Goal: Transaction & Acquisition: Register for event/course

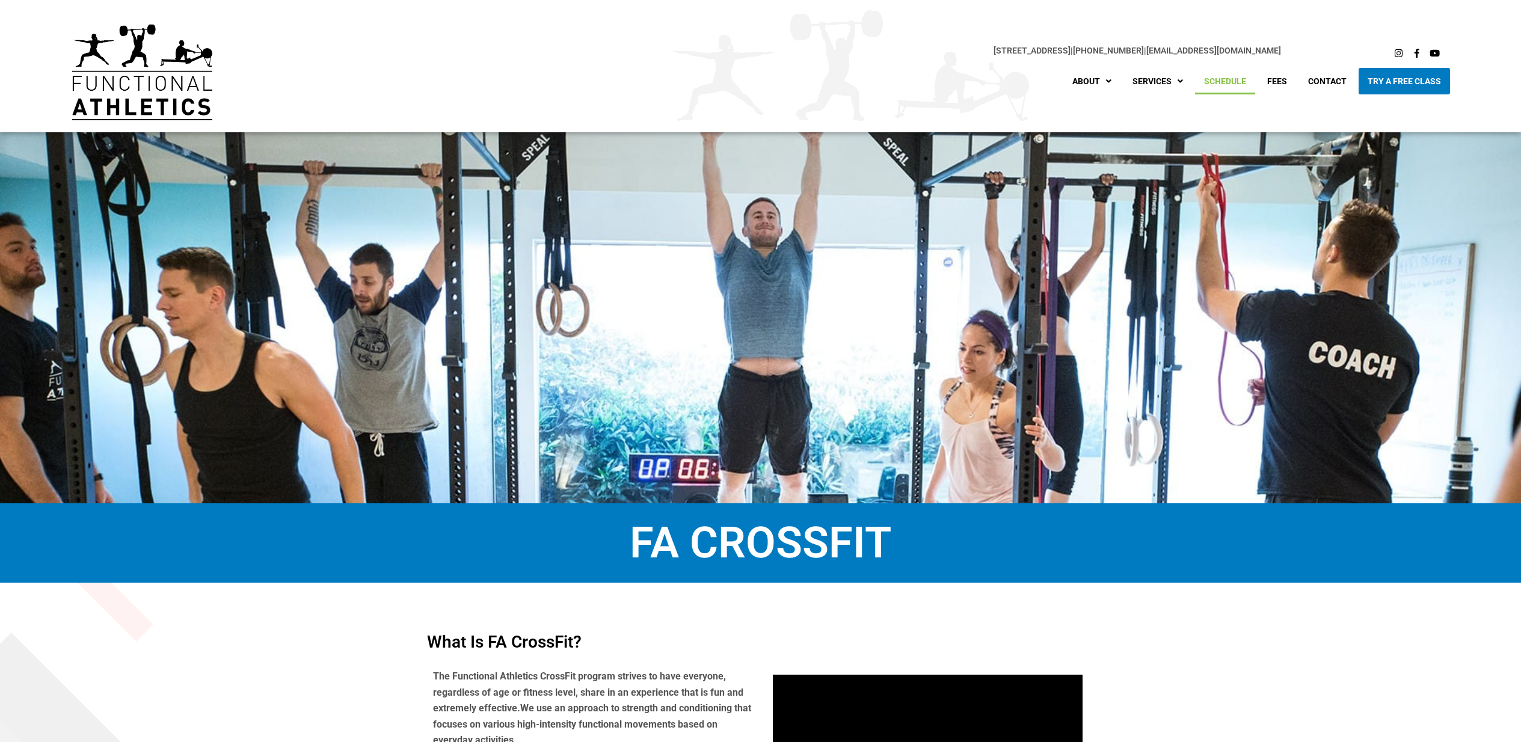
click at [1226, 79] on link "Schedule" at bounding box center [1225, 81] width 60 height 26
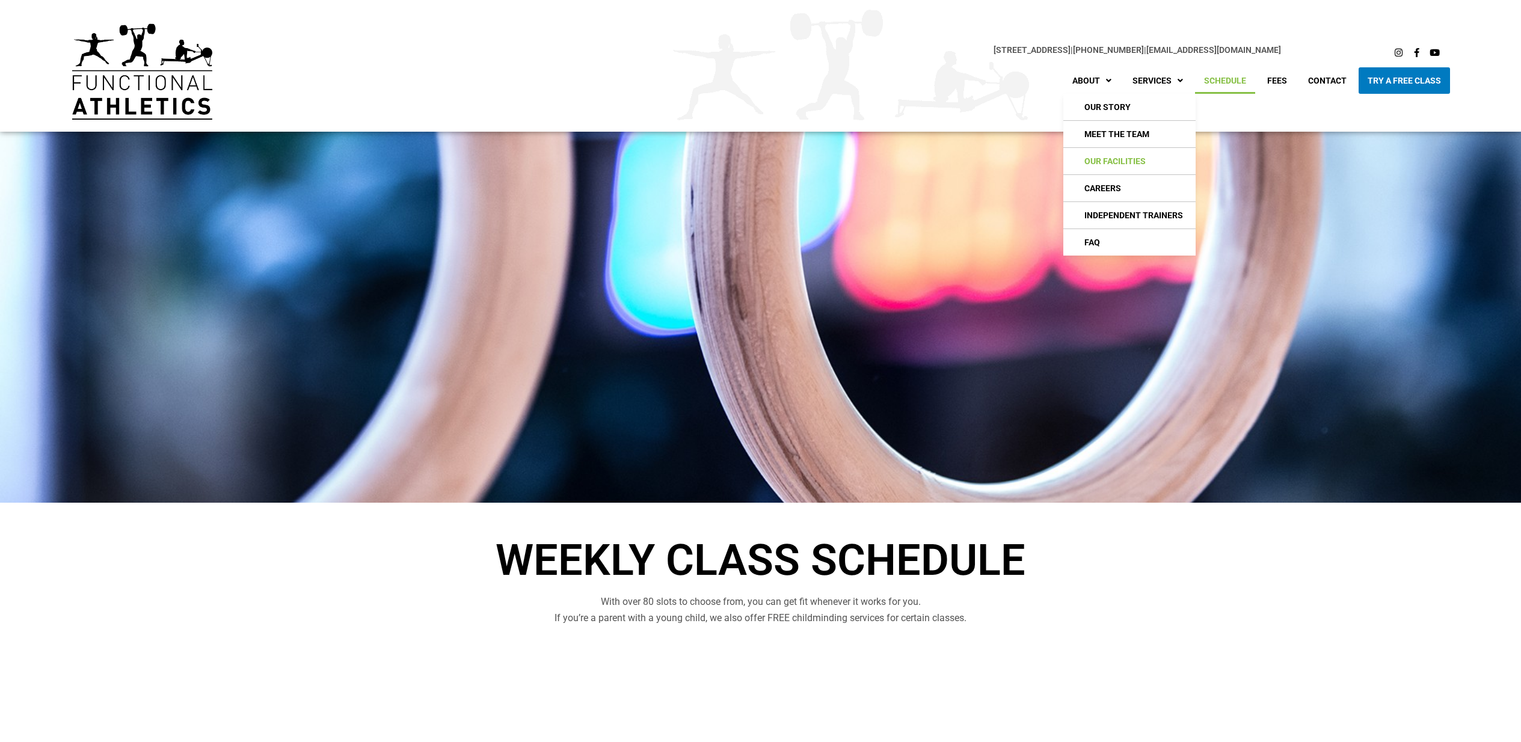
scroll to position [2, 1]
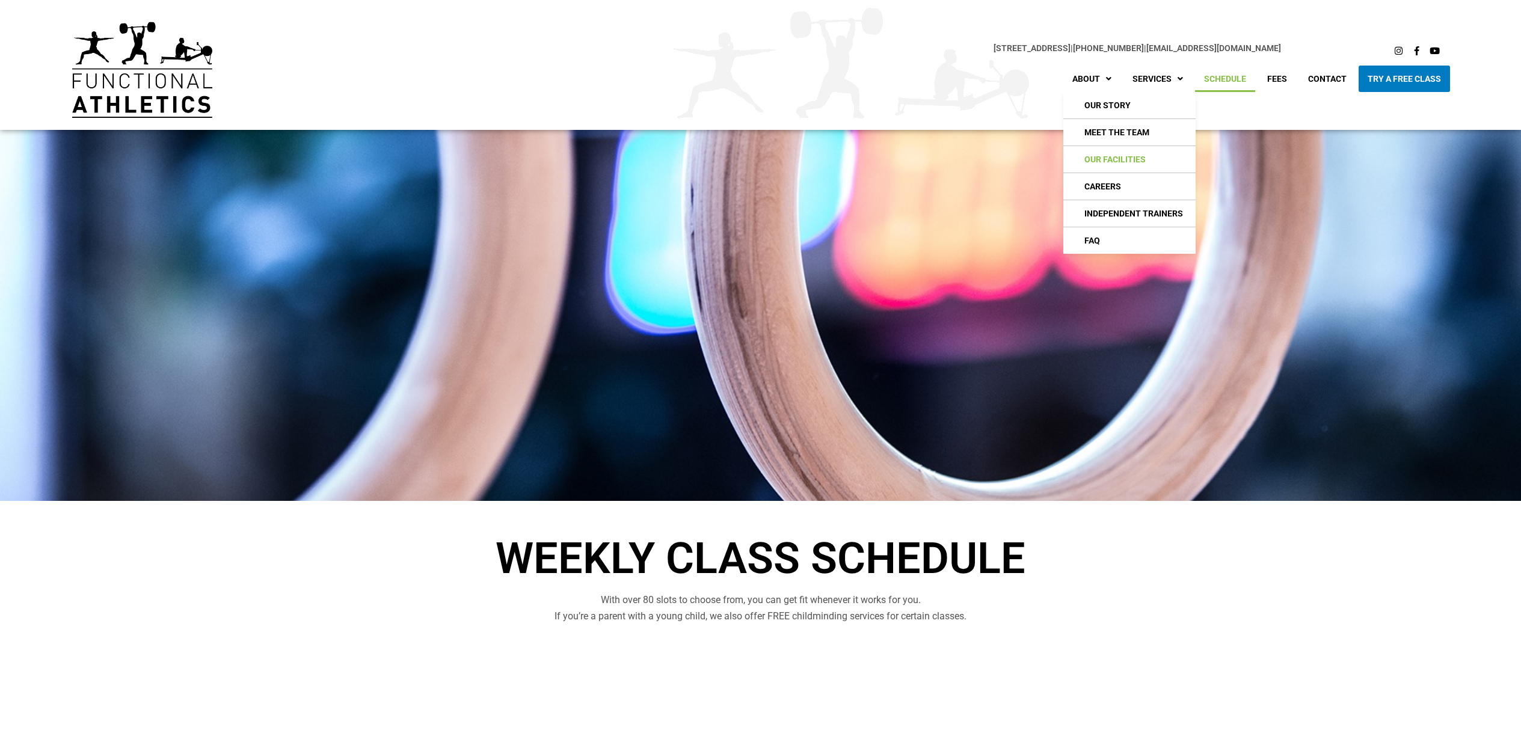
click at [1095, 158] on link "Our Facilities" at bounding box center [1129, 159] width 132 height 26
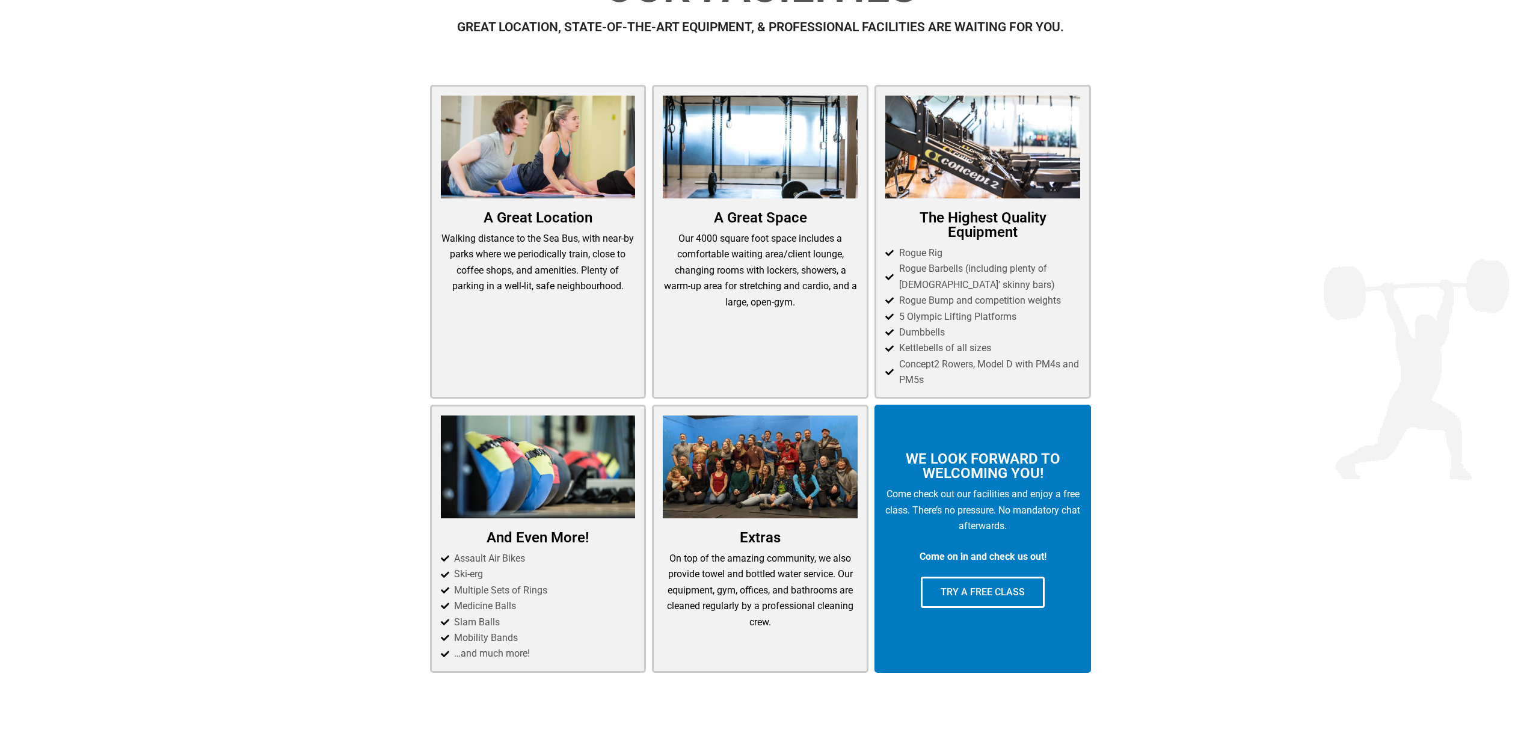
scroll to position [520, 0]
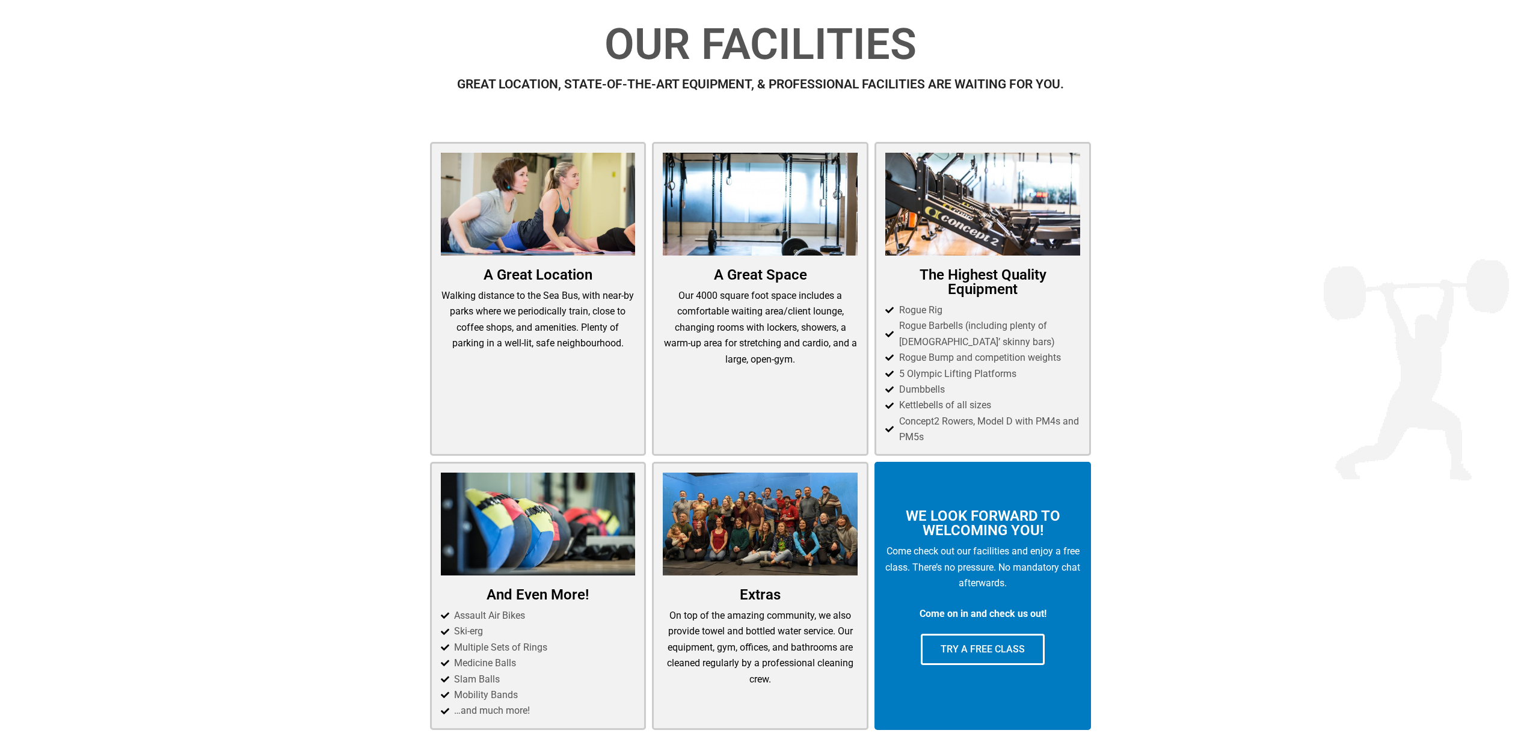
click at [764, 240] on img at bounding box center [760, 204] width 195 height 103
drag, startPoint x: 772, startPoint y: 298, endPoint x: 769, endPoint y: 349, distance: 50.6
click at [769, 349] on p "Our 4000 square foot space includes a comfortable waiting area/client lounge, c…" at bounding box center [760, 327] width 195 height 79
click at [757, 336] on p "Our 4000 square foot space includes a comfortable waiting area/client lounge, c…" at bounding box center [760, 327] width 195 height 79
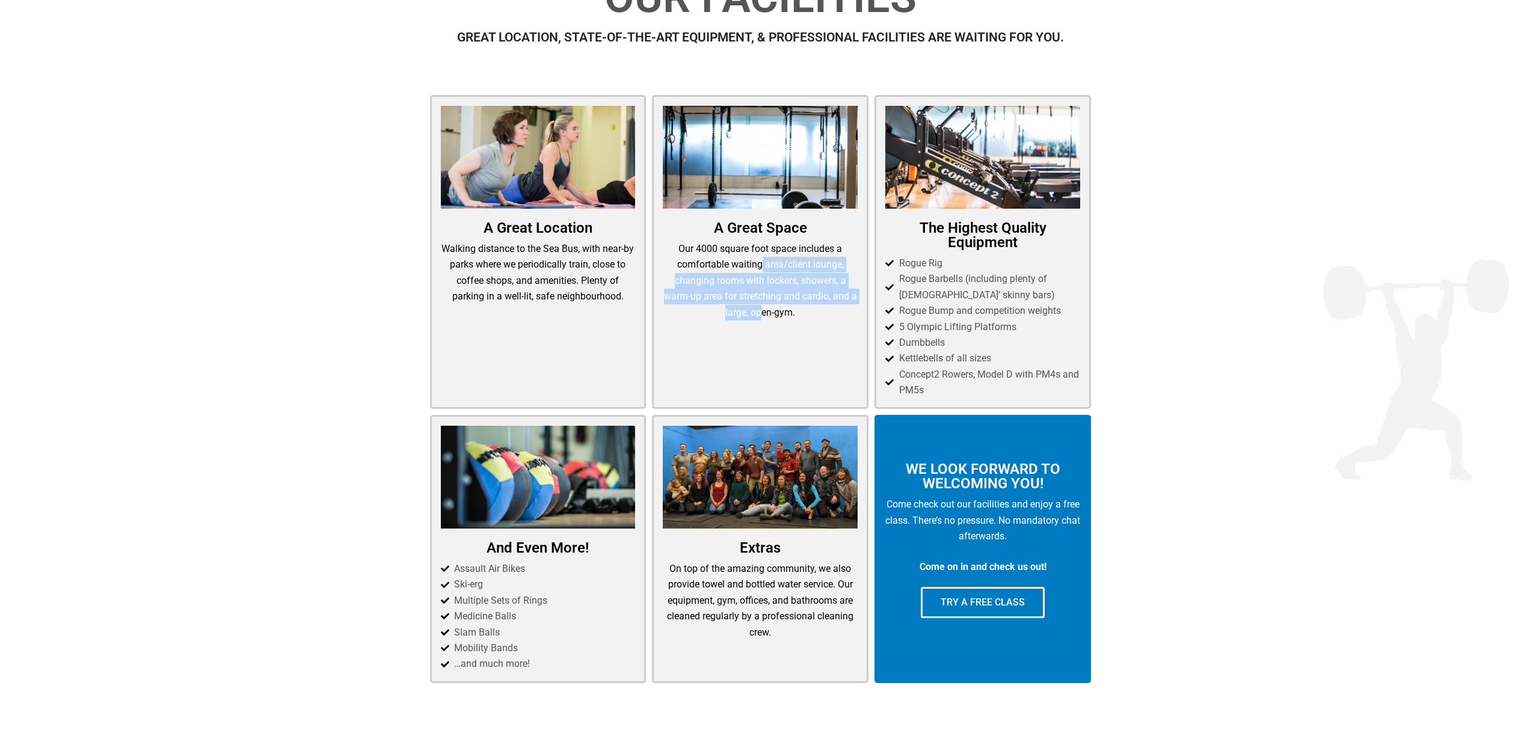
drag, startPoint x: 763, startPoint y: 322, endPoint x: 764, endPoint y: 265, distance: 57.1
click at [764, 265] on p "Our 4000 square foot space includes a comfortable waiting area/client lounge, c…" at bounding box center [760, 280] width 195 height 79
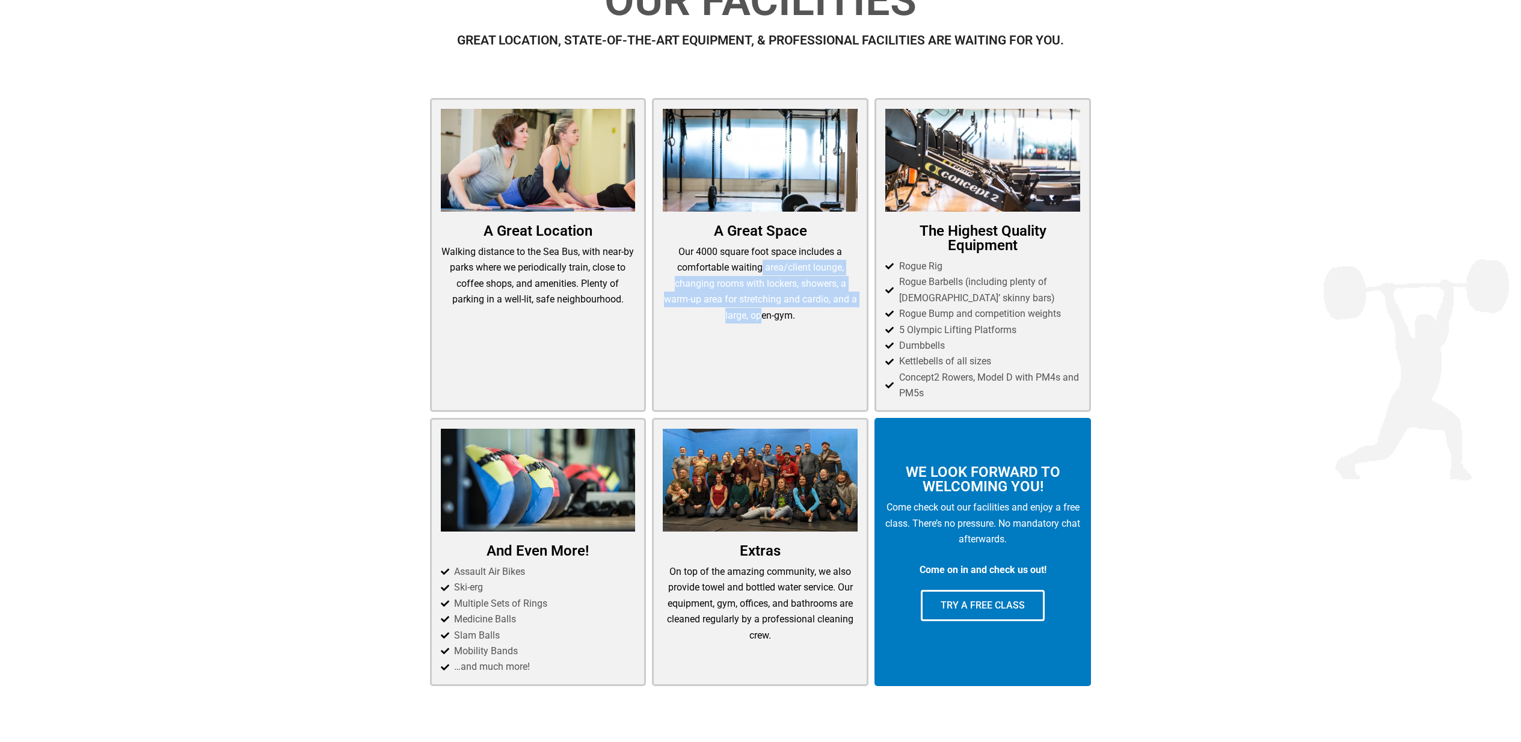
click at [764, 265] on p "Our 4000 square foot space includes a comfortable waiting area/client lounge, c…" at bounding box center [760, 283] width 195 height 79
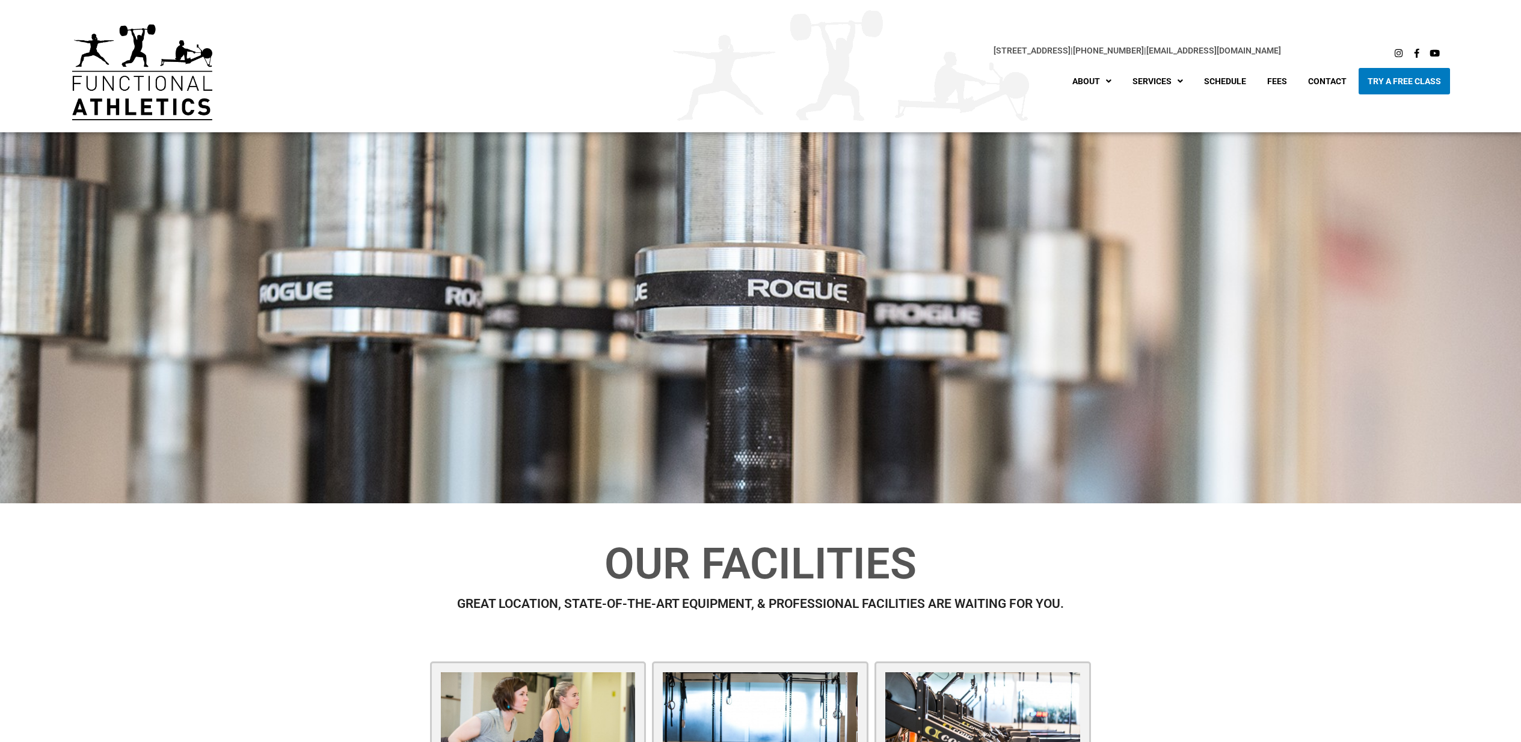
scroll to position [0, 0]
click at [1406, 81] on link "Try A Free Class" at bounding box center [1404, 81] width 91 height 26
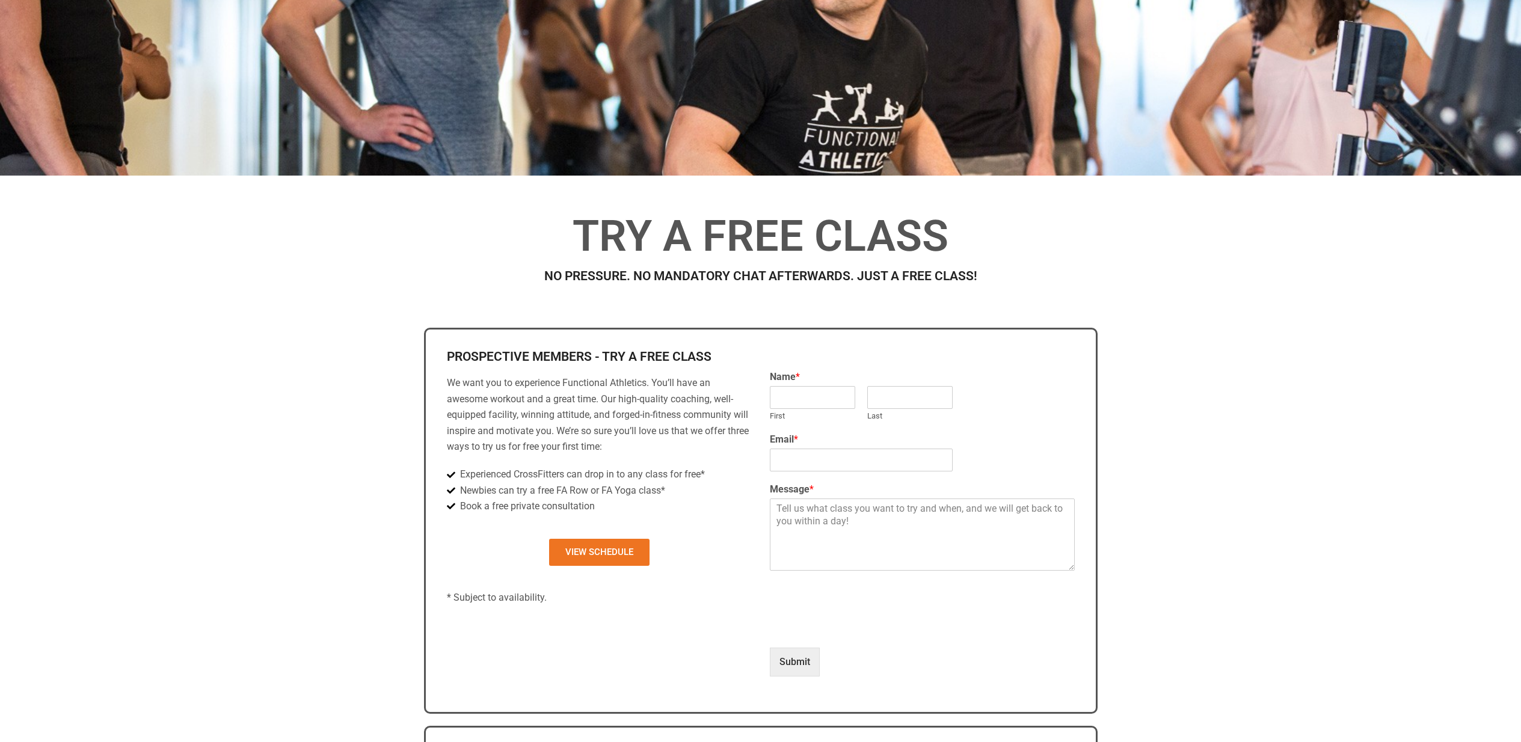
scroll to position [387, 0]
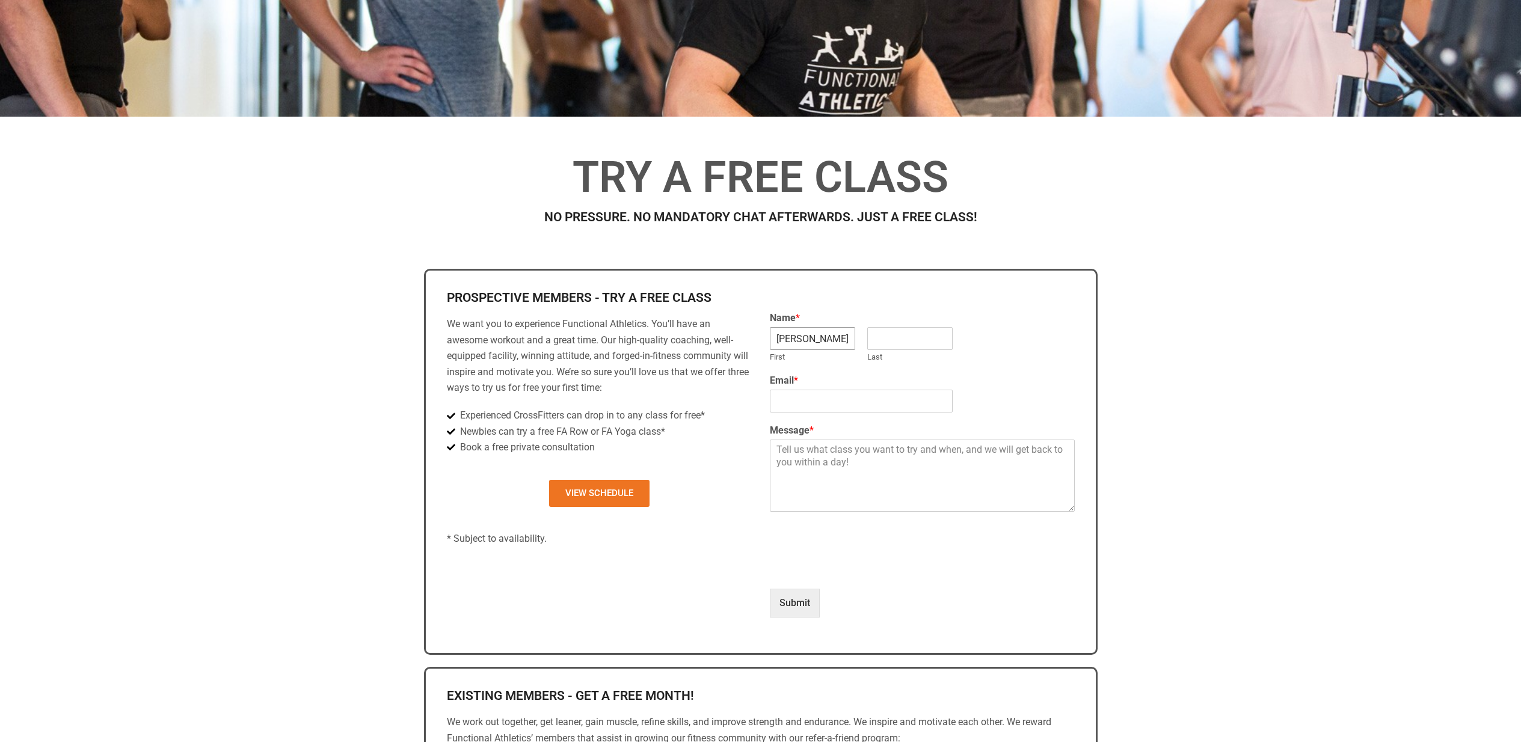
type input "[PERSON_NAME]"
type input "Hamata"
type input "[EMAIL_ADDRESS][DOMAIN_NAME]"
click at [790, 445] on textarea "Message *" at bounding box center [922, 476] width 305 height 72
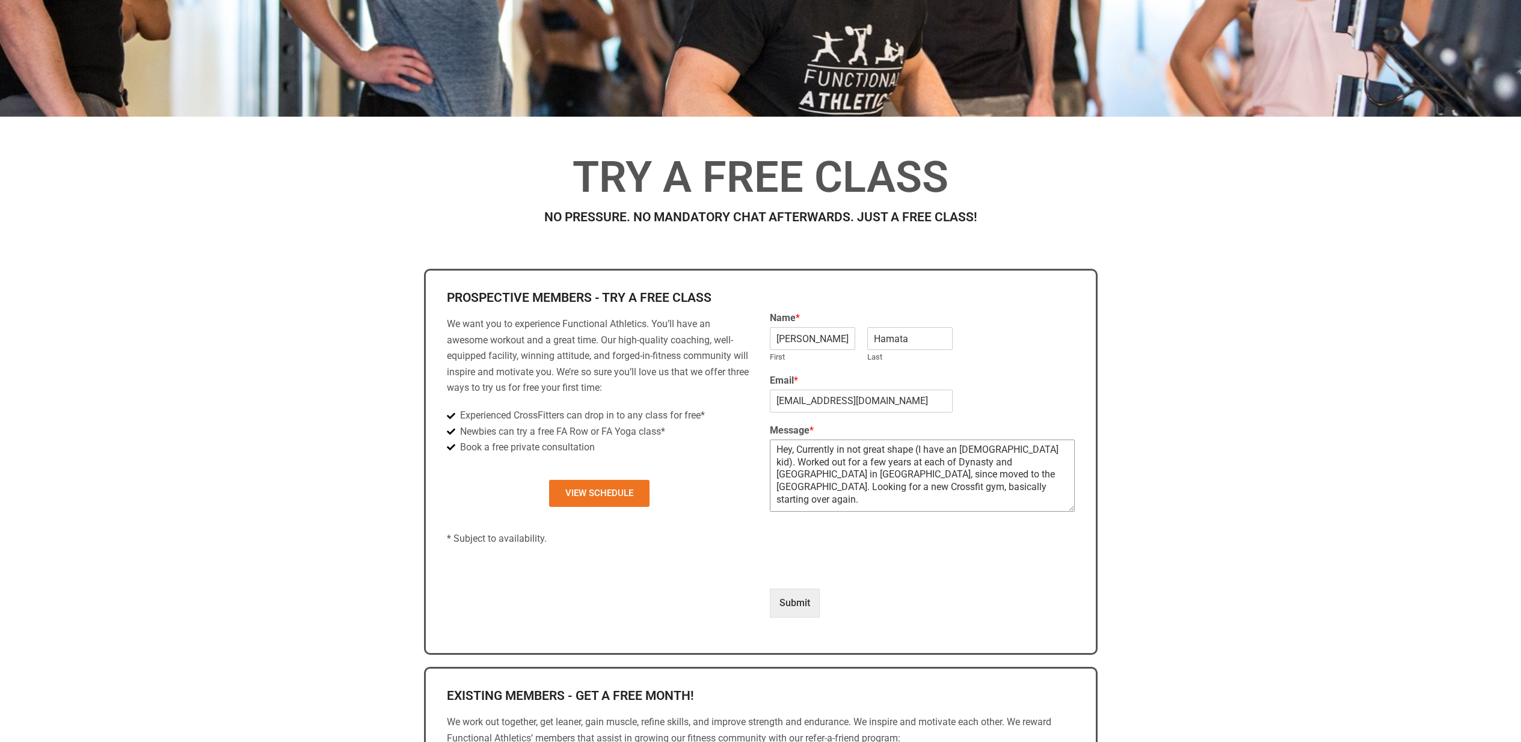
click at [799, 448] on textarea "Hey, Currently in not great shape (I have an [DEMOGRAPHIC_DATA] kid). Worked ou…" at bounding box center [922, 476] width 305 height 72
drag, startPoint x: 1005, startPoint y: 494, endPoint x: 1012, endPoint y: 481, distance: 15.3
click at [1005, 494] on textarea "Hey, 41 old dude, currently in not great shape (I have an [DEMOGRAPHIC_DATA] ki…" at bounding box center [922, 476] width 305 height 72
click at [840, 449] on textarea "Hey, 41 old dude, currently in not great shape (I have an 18 month old kid). Wo…" at bounding box center [922, 476] width 305 height 72
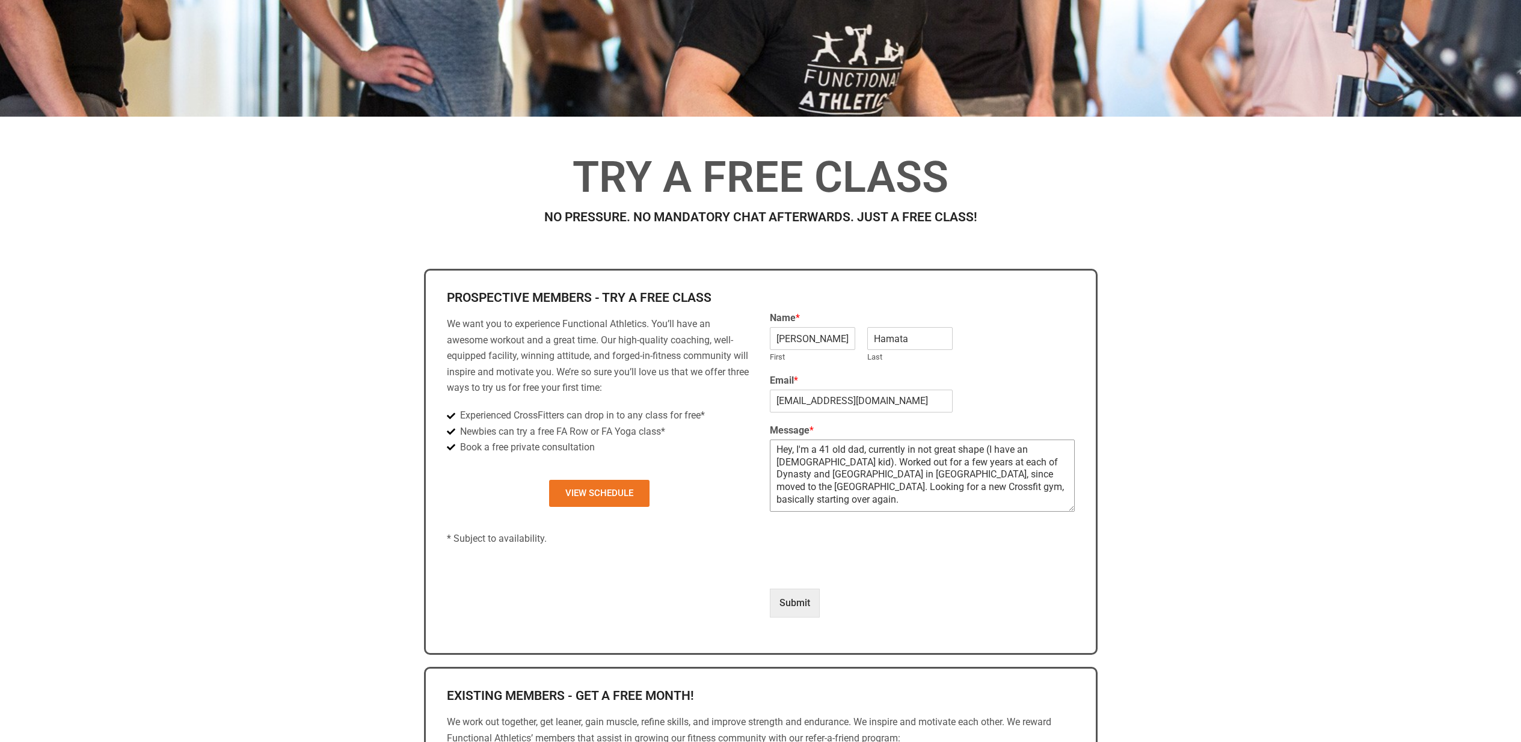
click at [1004, 481] on textarea "Hey, I'm a 41 old dad, currently in not great shape (I have an 18 month old kid…" at bounding box center [922, 476] width 305 height 72
click at [997, 483] on textarea "Hey, I'm a 41 old dad, currently in not great shape (I have an 18 month old kid…" at bounding box center [922, 476] width 305 height 72
drag, startPoint x: 976, startPoint y: 484, endPoint x: 998, endPoint y: 511, distance: 34.7
click at [976, 484] on textarea "Hey, I'm a 41 old dad, currently in not great shape (I have an 18 month old kid…" at bounding box center [922, 476] width 305 height 72
click at [970, 499] on textarea "Hey, I'm a 41 old dad, currently in not great shape (I have an 18 month old kid…" at bounding box center [922, 476] width 305 height 72
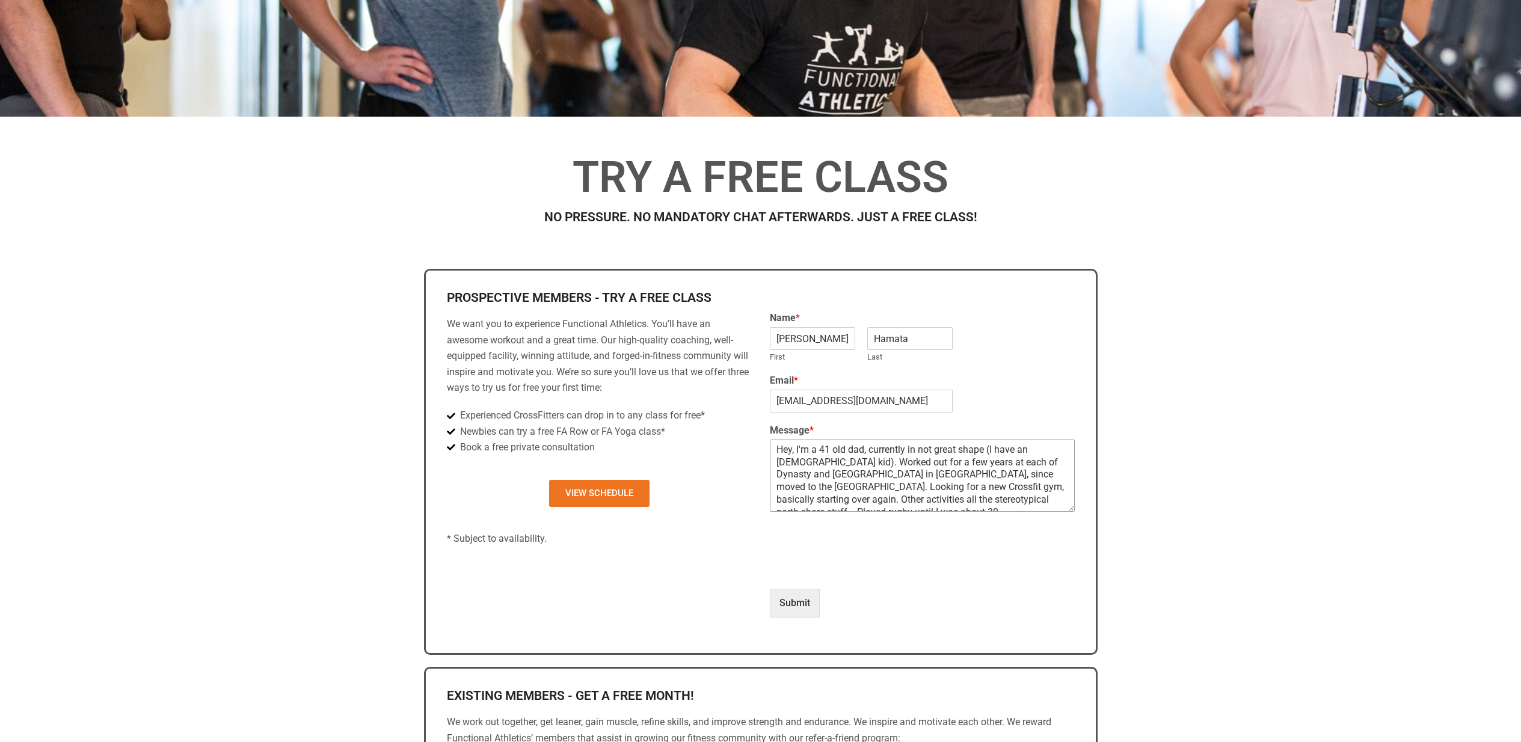
scroll to position [5, 0]
click at [863, 469] on textarea "Hey, I'm a 41 old dad, currently in not great shape (I have an 18 month old kid…" at bounding box center [922, 476] width 305 height 72
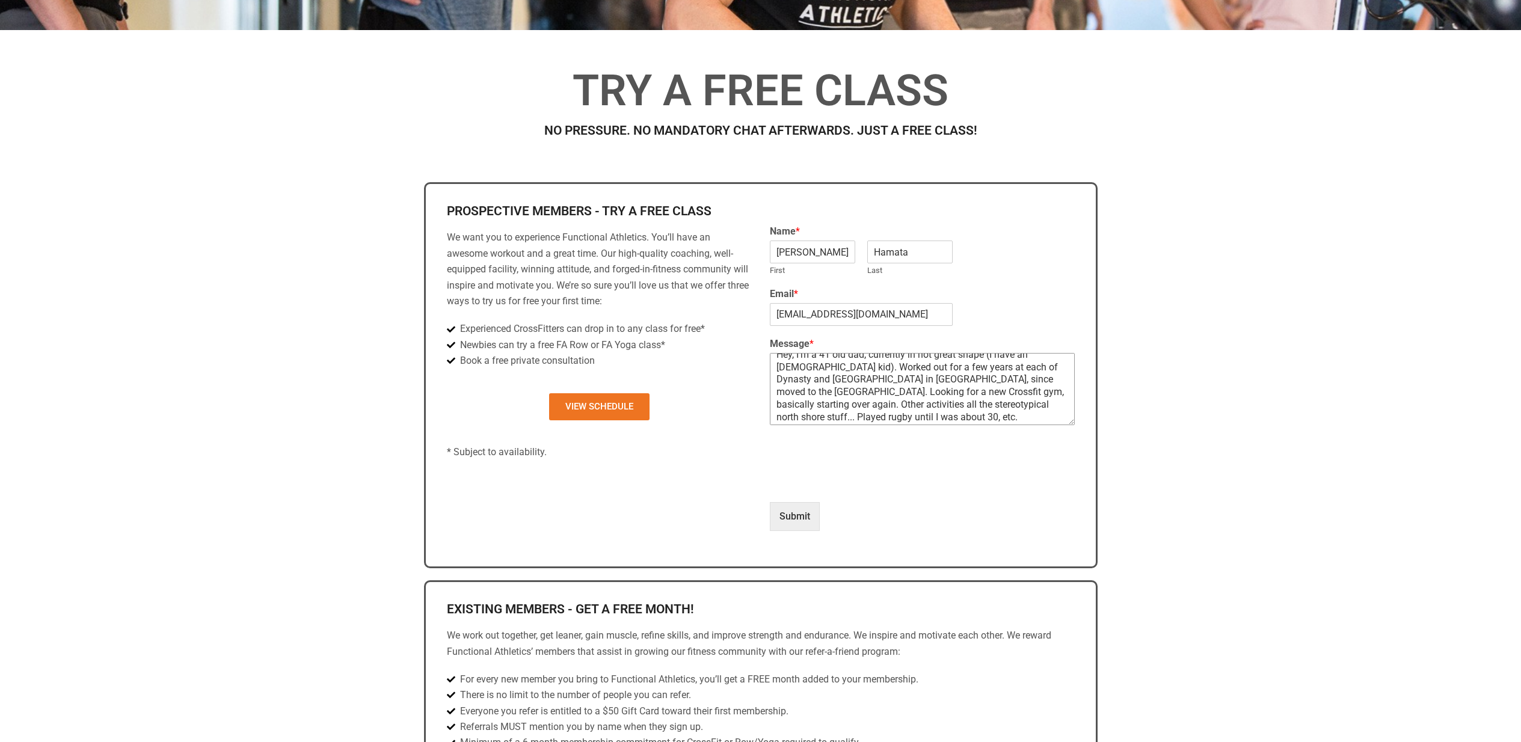
scroll to position [472, 0]
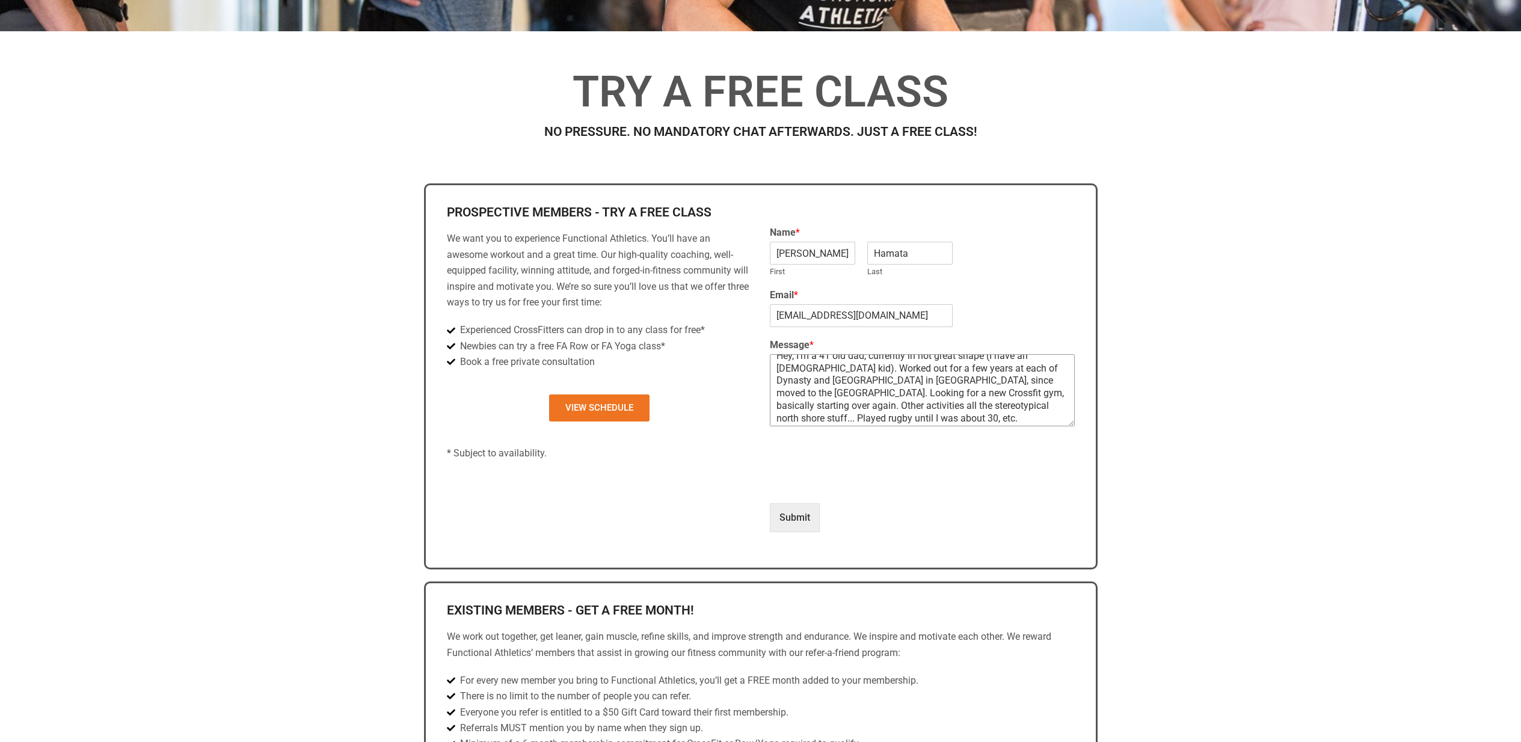
type textarea "Hey, I'm a 41 old dad, currently in not great shape (I have an 18 month old kid…"
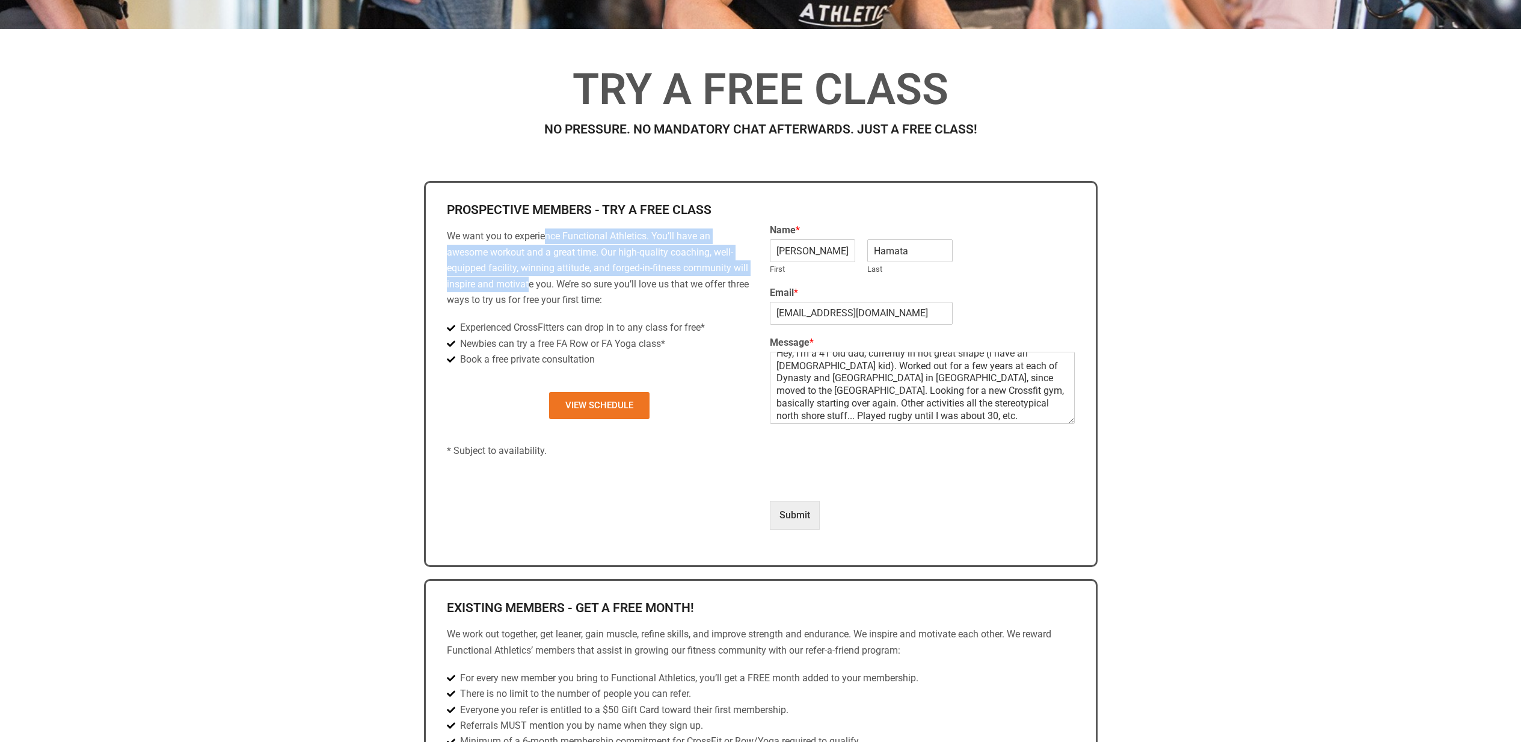
drag, startPoint x: 544, startPoint y: 239, endPoint x: 533, endPoint y: 282, distance: 43.5
click at [529, 280] on p "We want you to experience Functional Athletics. You’ll have an awesome workout …" at bounding box center [599, 268] width 305 height 79
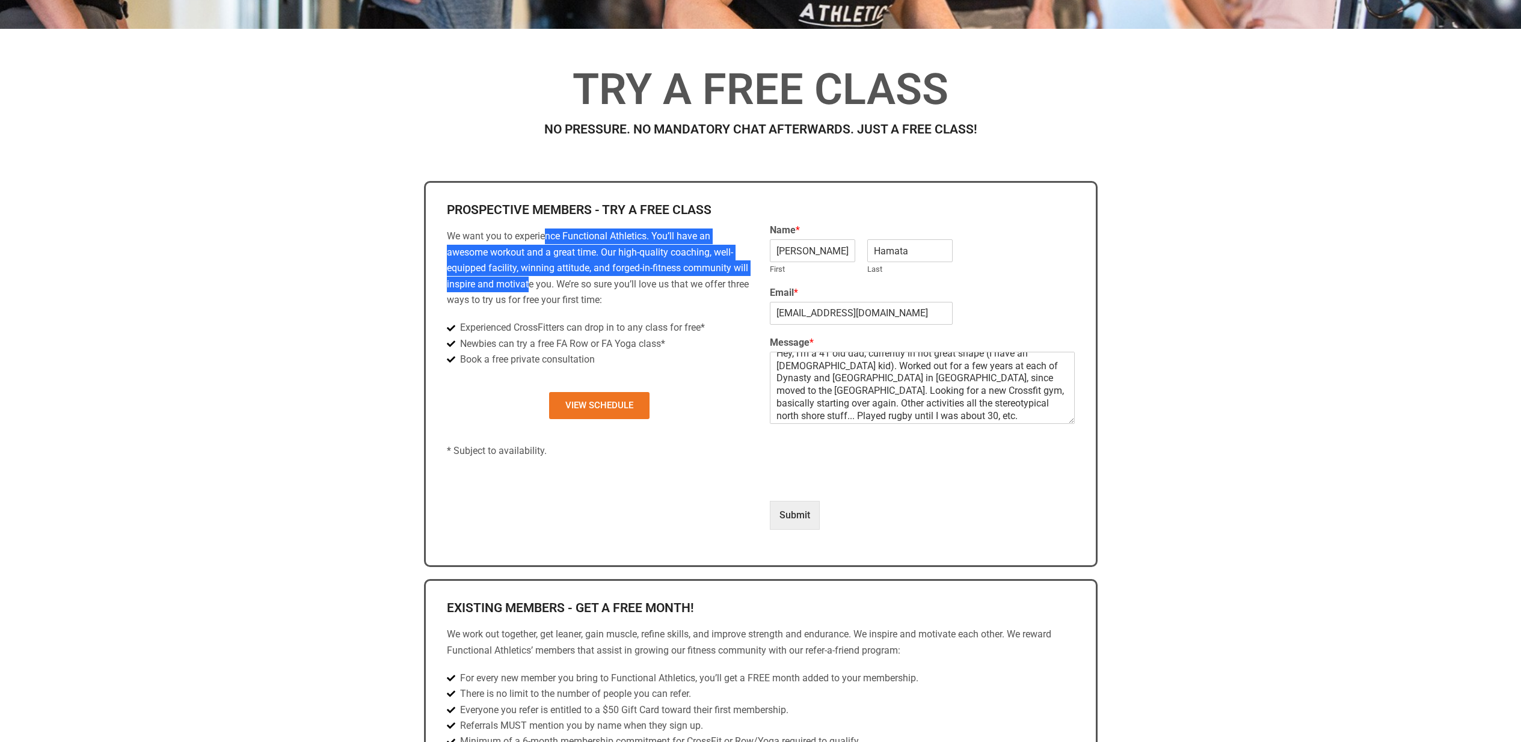
type input "1"
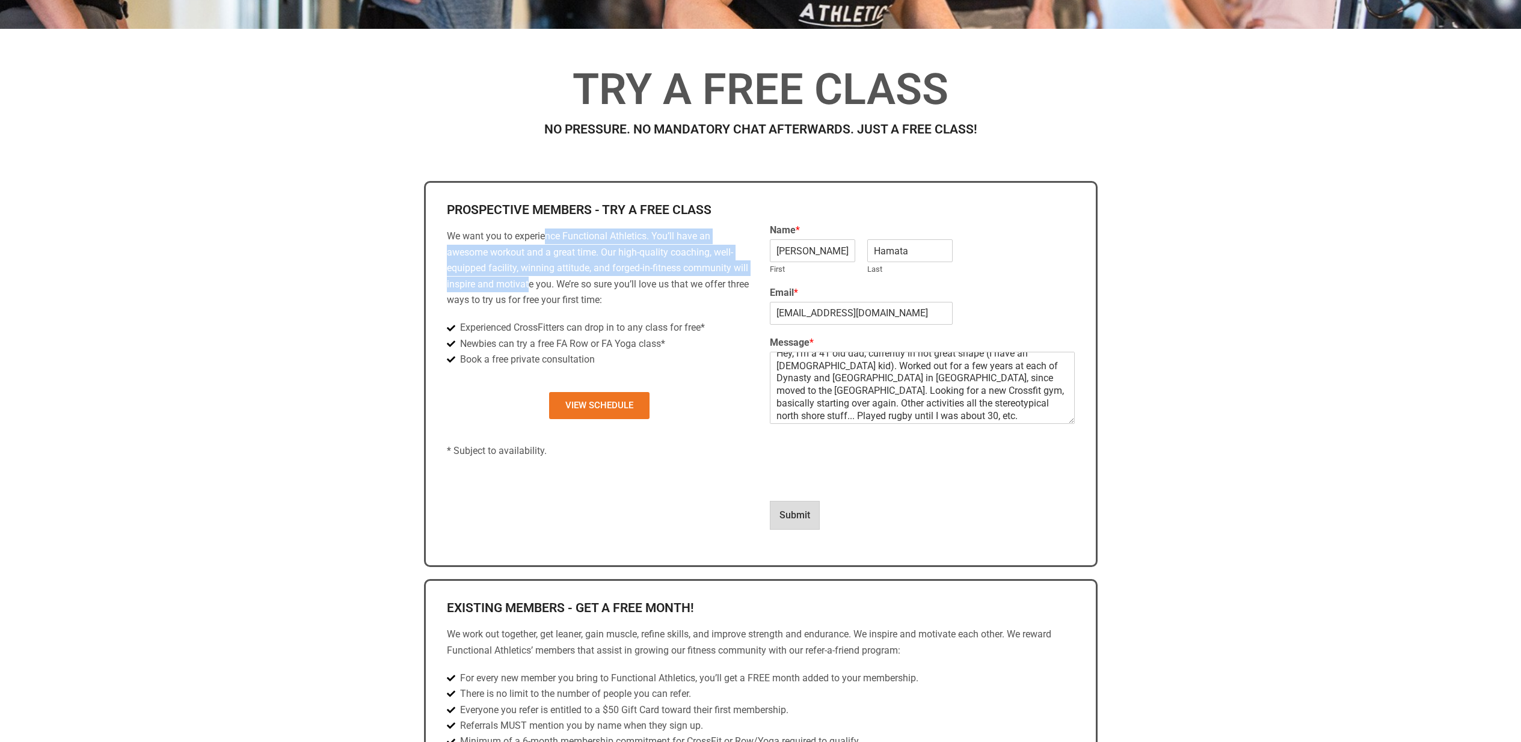
click at [790, 511] on button "Submit" at bounding box center [795, 515] width 50 height 29
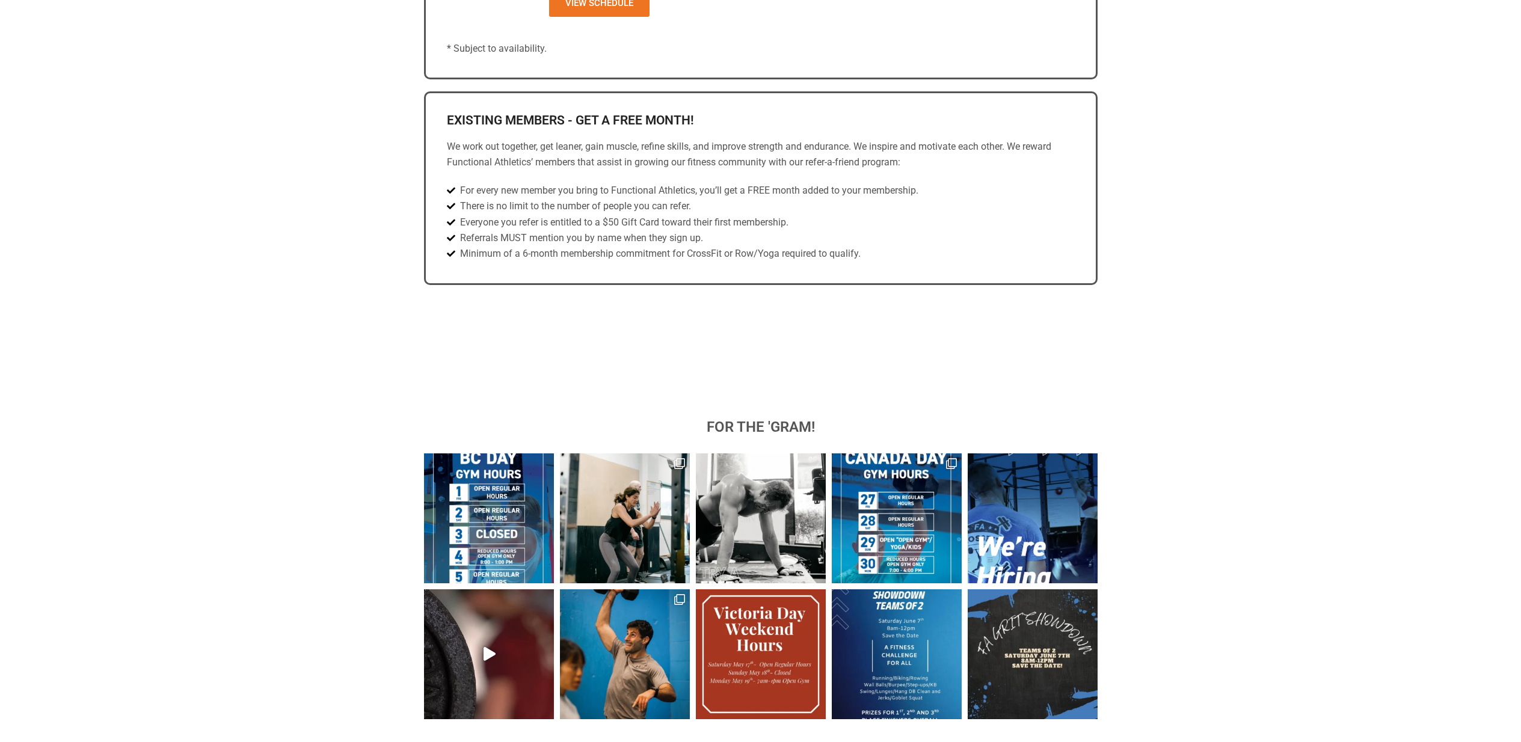
scroll to position [876, 0]
